Goal: Transaction & Acquisition: Purchase product/service

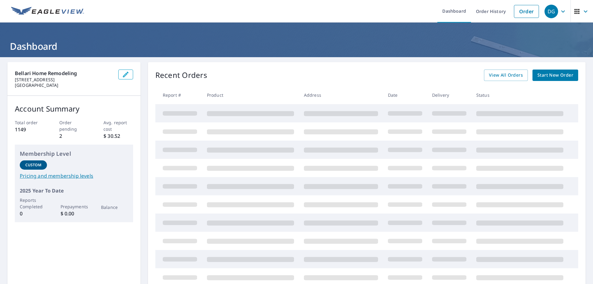
click at [548, 77] on span "Start New Order" at bounding box center [556, 75] width 36 height 8
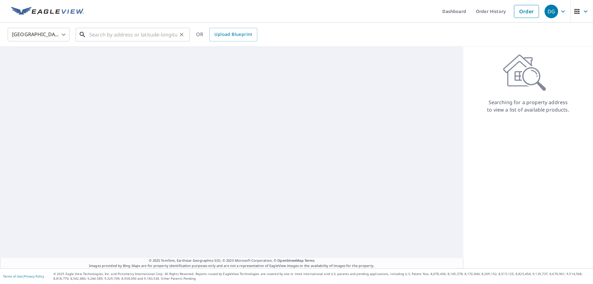
click at [101, 35] on input "text" at bounding box center [133, 34] width 88 height 17
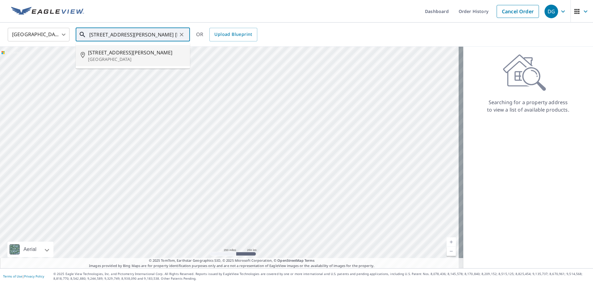
click at [100, 52] on span "[STREET_ADDRESS][PERSON_NAME]" at bounding box center [136, 52] width 97 height 7
type input "[STREET_ADDRESS][PERSON_NAME]"
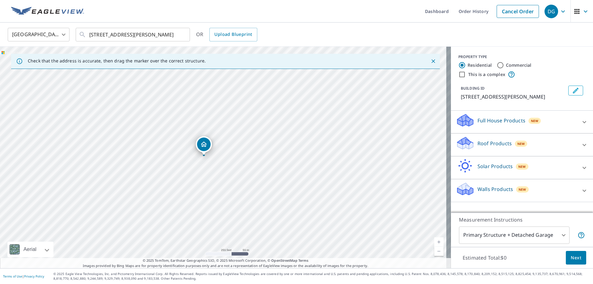
click at [581, 145] on icon at bounding box center [584, 144] width 7 height 7
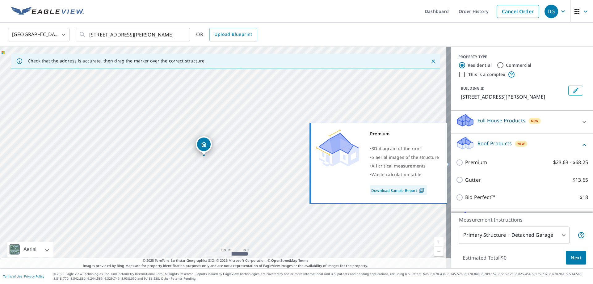
click at [456, 164] on input "Premium $23.63 - $68.25" at bounding box center [460, 162] width 9 height 7
checkbox input "true"
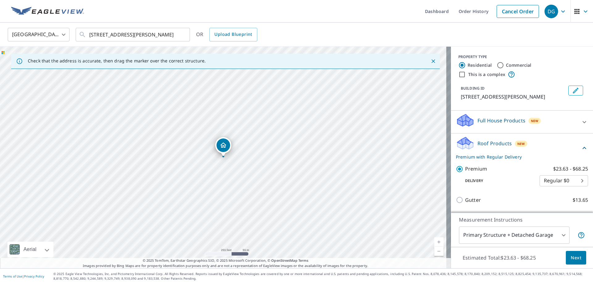
click at [572, 257] on span "Next" at bounding box center [576, 258] width 11 height 8
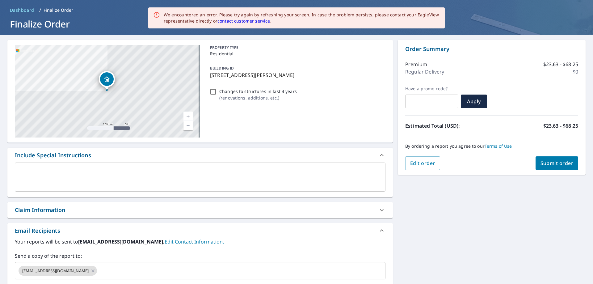
scroll to position [105, 0]
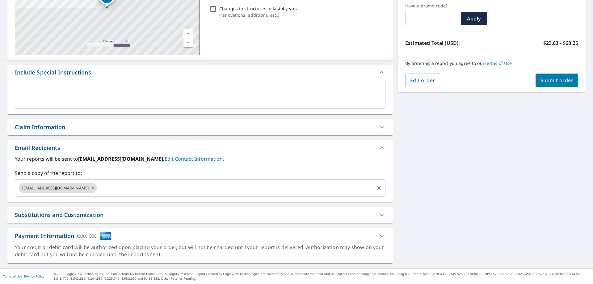
click at [98, 190] on input "text" at bounding box center [236, 188] width 276 height 12
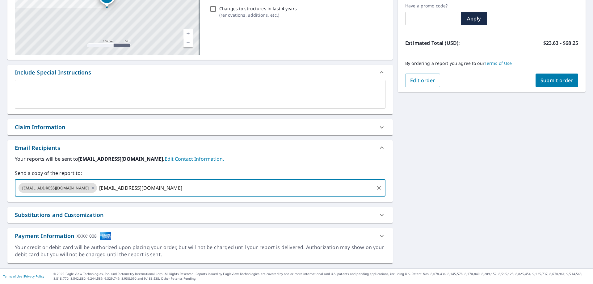
type input "[EMAIL_ADDRESS][DOMAIN_NAME]"
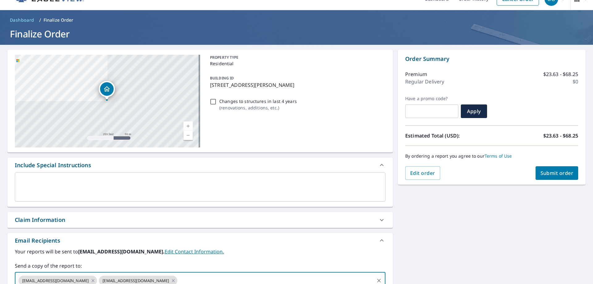
scroll to position [0, 0]
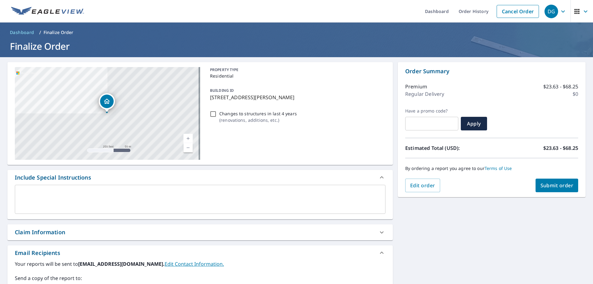
click at [551, 186] on span "Submit order" at bounding box center [557, 185] width 33 height 7
checkbox input "true"
